Goal: Information Seeking & Learning: Learn about a topic

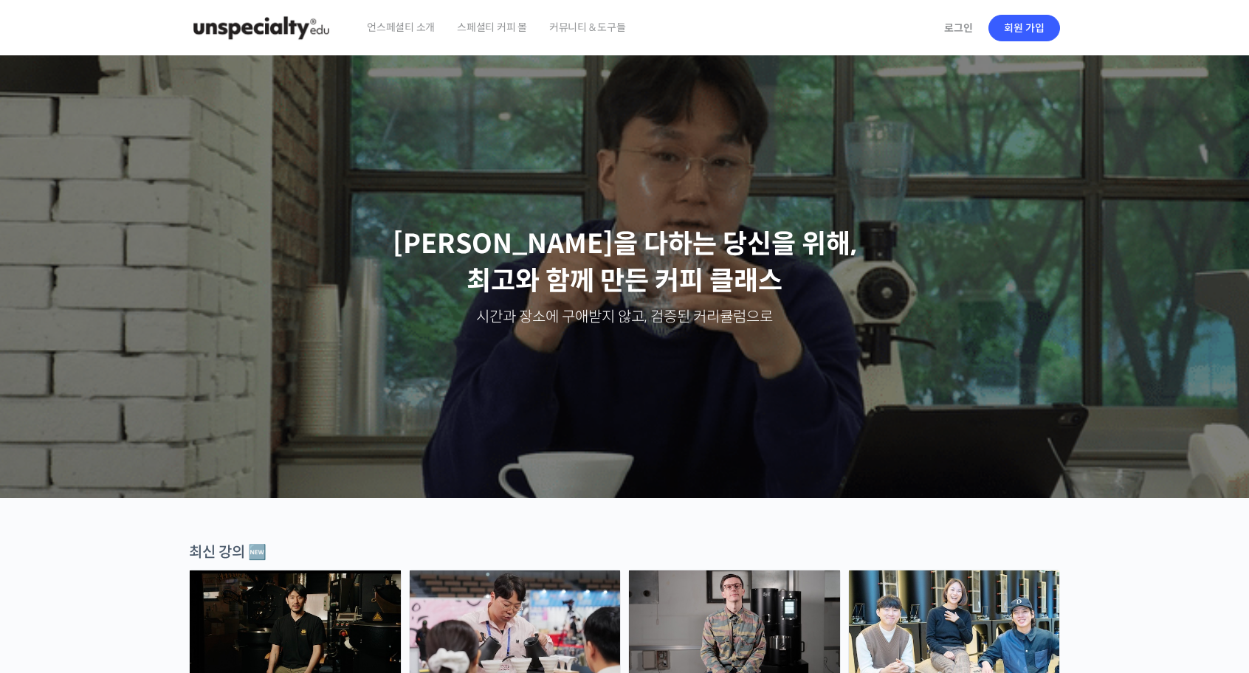
click at [385, 30] on span "언스페셜티 소개" at bounding box center [401, 27] width 68 height 56
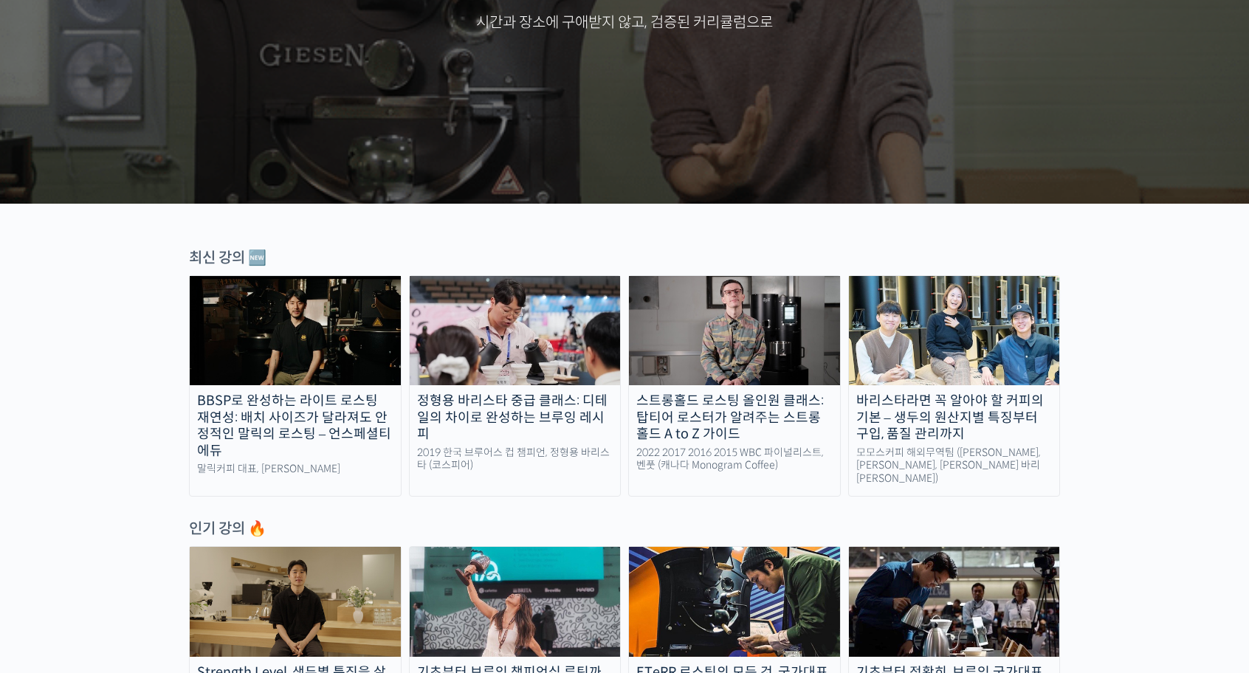
scroll to position [295, 0]
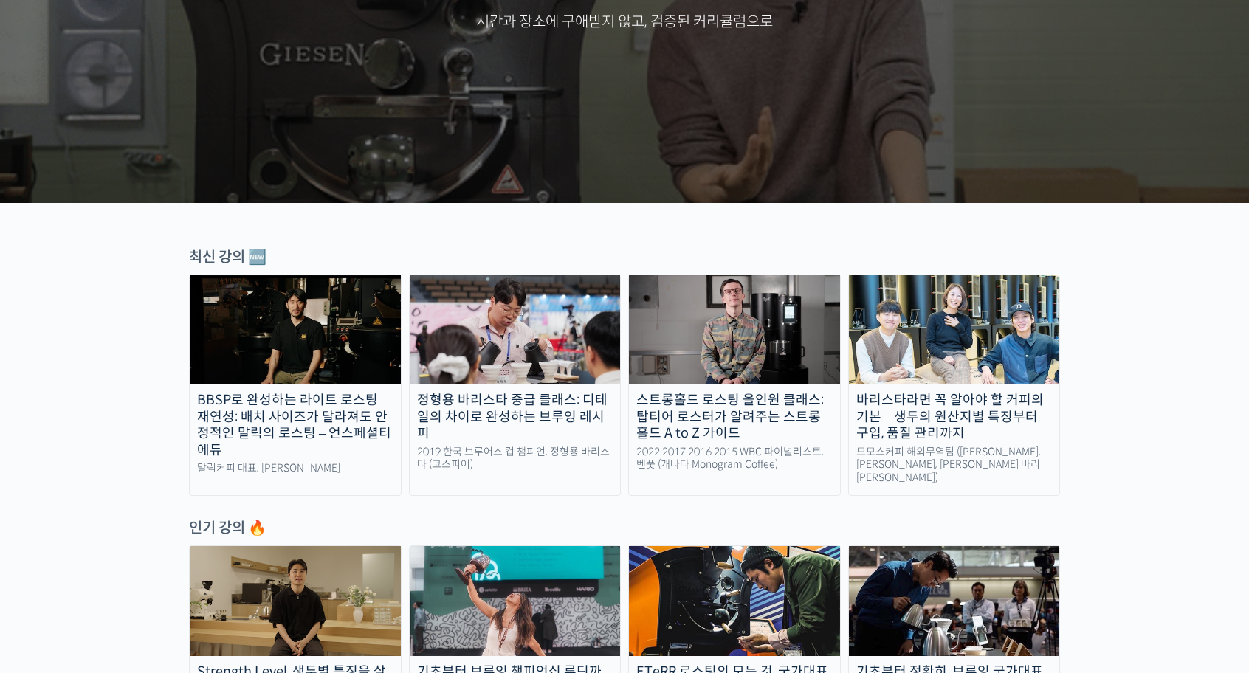
click at [362, 331] on img at bounding box center [295, 329] width 211 height 109
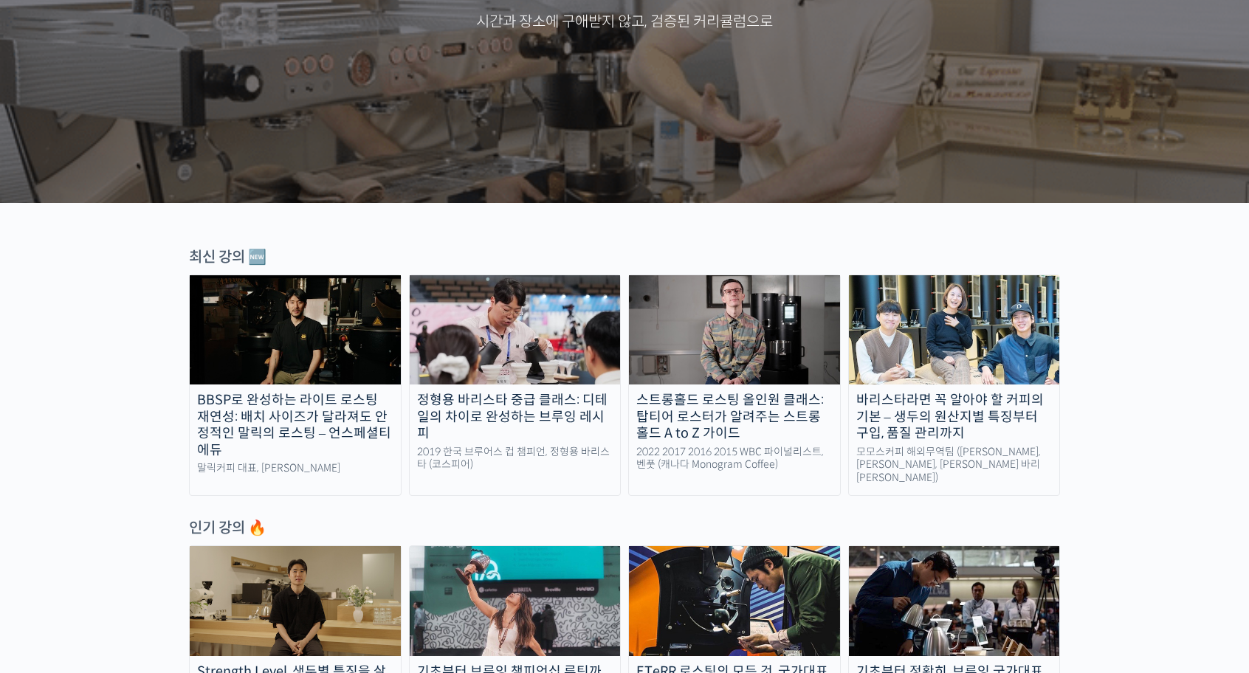
click at [776, 419] on div "스트롱홀드 로스팅 올인원 클래스: 탑티어 로스터가 알려주는 스트롱홀드 A to Z 가이드" at bounding box center [734, 417] width 211 height 50
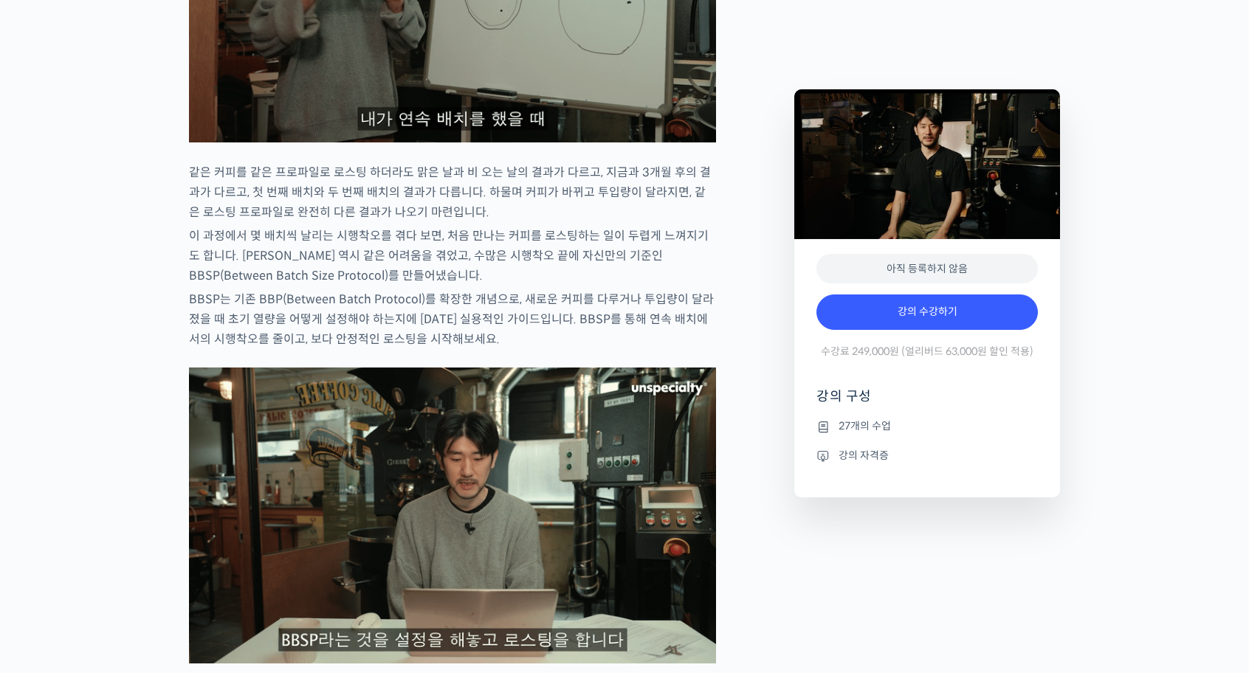
scroll to position [2214, 0]
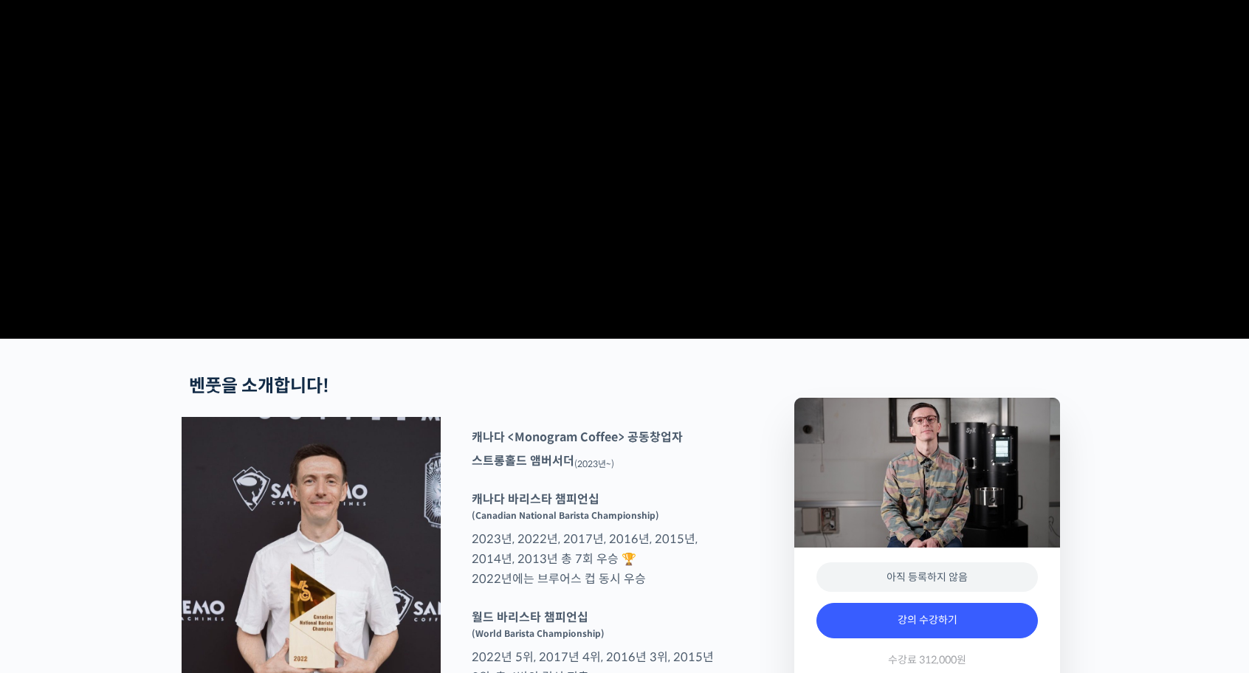
scroll to position [517, 0]
